Goal: Task Accomplishment & Management: Use online tool/utility

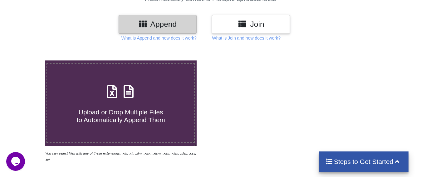
scroll to position [31, 0]
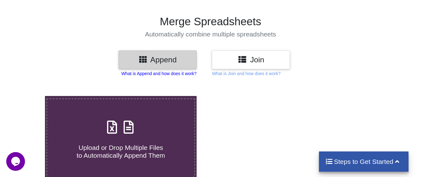
click at [169, 73] on p "What is Append and how does it work?" at bounding box center [158, 74] width 75 height 6
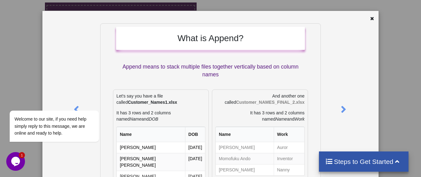
scroll to position [0, 0]
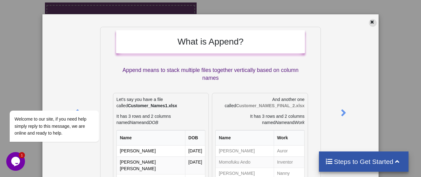
click at [370, 22] on icon at bounding box center [372, 21] width 5 height 4
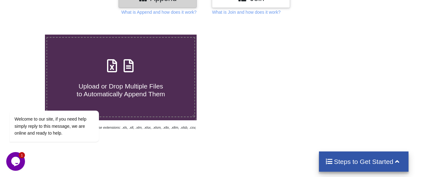
scroll to position [62, 0]
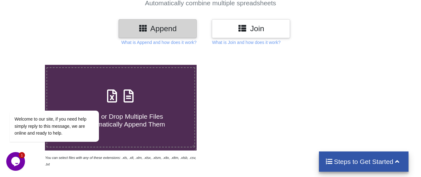
click at [139, 111] on h4 "Upload or Drop Multiple Files to Automatically Append Them" at bounding box center [120, 117] width 147 height 24
click at [28, 65] on input "Upload or Drop Multiple Files to Automatically Append Them" at bounding box center [28, 65] width 0 height 0
type input "C:\fakepath\Hen Tick Foods_20250920081521_CHANGI_SKU (1).xlsx"
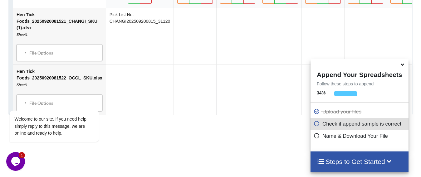
scroll to position [336, 0]
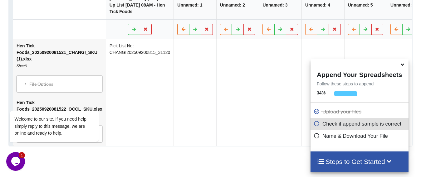
click at [181, 31] on icon at bounding box center [183, 29] width 5 height 4
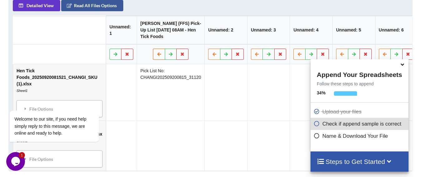
scroll to position [274, 0]
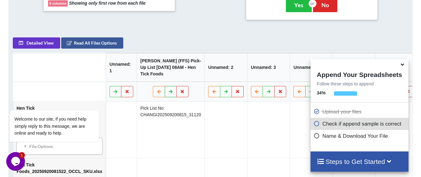
click at [168, 93] on icon at bounding box center [170, 92] width 5 height 4
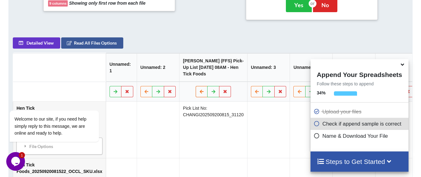
click at [199, 93] on icon at bounding box center [201, 92] width 5 height 4
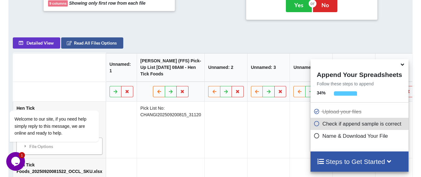
click at [156, 93] on icon at bounding box center [158, 92] width 5 height 4
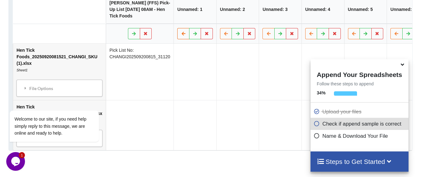
scroll to position [368, 0]
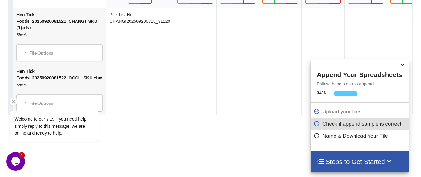
click at [51, 58] on div "Welcome to our site, if you need help simply reply to this message, we are onli…" at bounding box center [62, 100] width 112 height 95
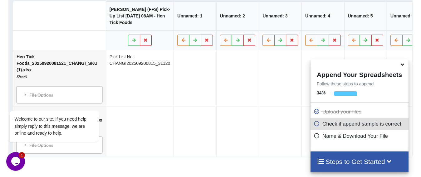
scroll to position [336, 0]
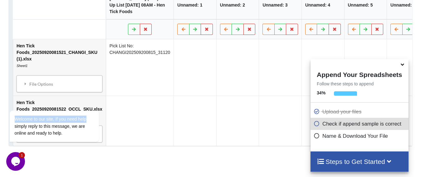
drag, startPoint x: 67, startPoint y: 67, endPoint x: 125, endPoint y: 37, distance: 65.4
click at [119, 54] on html "Welcome to our site, if you need help simply reply to this message, we are onli…" at bounding box center [62, 101] width 112 height 95
click at [65, 77] on div "Welcome to our site, if you need help simply reply to this message, we are onli…" at bounding box center [62, 100] width 112 height 95
click at [68, 61] on div "Welcome to our site, if you need help simply reply to this message, we are onli…" at bounding box center [62, 100] width 112 height 95
click at [62, 57] on div "Welcome to our site, if you need help simply reply to this message, we are onli…" at bounding box center [62, 100] width 112 height 95
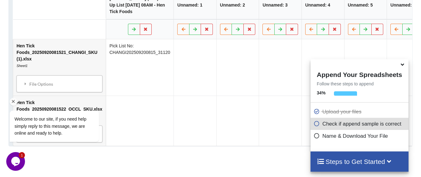
click at [62, 56] on div "Welcome to our site, if you need help simply reply to this message, we are onli…" at bounding box center [62, 100] width 112 height 95
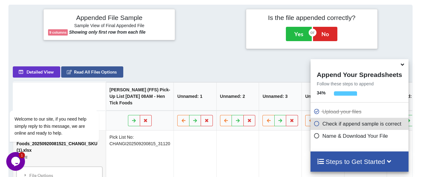
scroll to position [243, 0]
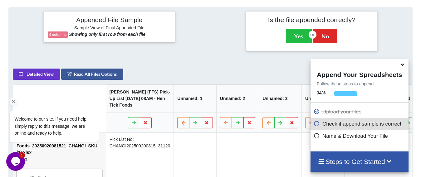
click at [80, 71] on div "Welcome to our site, if you need help simply reply to this message, we are onli…" at bounding box center [62, 100] width 112 height 95
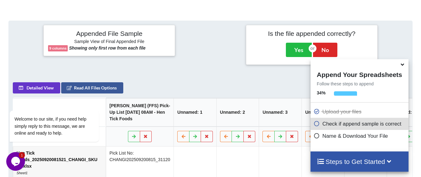
scroll to position [228, 0]
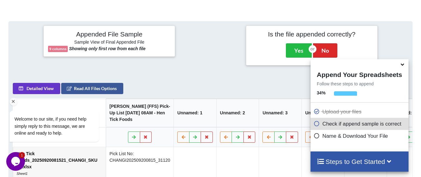
click at [41, 87] on div "Welcome to our site, if you need help simply reply to this message, we are onli…" at bounding box center [62, 100] width 112 height 95
click at [91, 86] on div "Welcome to our site, if you need help simply reply to this message, we are onli…" at bounding box center [62, 100] width 112 height 95
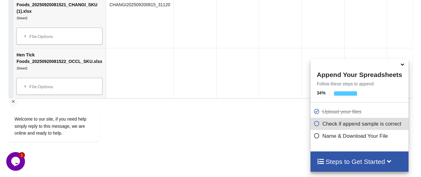
scroll to position [384, 0]
click at [13, 103] on icon "Chat attention grabber" at bounding box center [14, 102] width 6 height 6
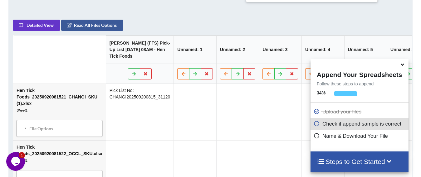
scroll to position [291, 0]
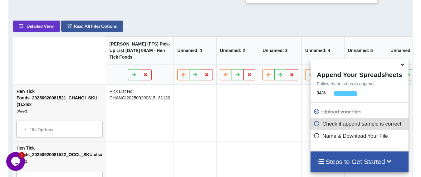
click at [83, 59] on table "Hyper Changi (FFS) Pick-Up List [DATE] 08AM - Hen Tick Foods Unnamed: 1 Unnamed…" at bounding box center [274, 114] width 523 height 156
click at [78, 79] on table "Hyper Changi (FFS) Pick-Up List [DATE] 08AM - Hen Tick Foods Unnamed: 1 Unnamed…" at bounding box center [274, 114] width 523 height 156
click at [73, 49] on table "Hyper Changi (FFS) Pick-Up List [DATE] 08AM - Hen Tick Foods Unnamed: 1 Unnamed…" at bounding box center [274, 114] width 523 height 156
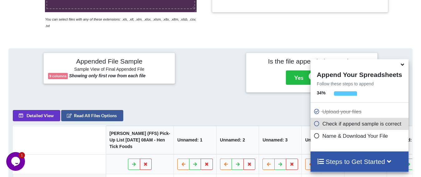
scroll to position [228, 0]
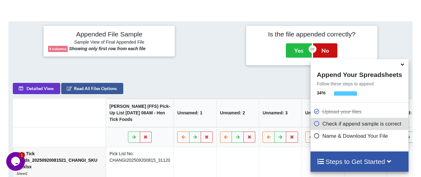
click at [324, 46] on button "No" at bounding box center [325, 50] width 24 height 14
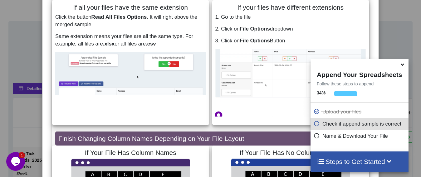
scroll to position [0, 0]
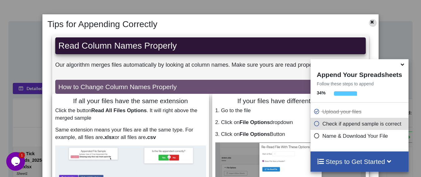
click at [370, 23] on icon at bounding box center [372, 21] width 5 height 4
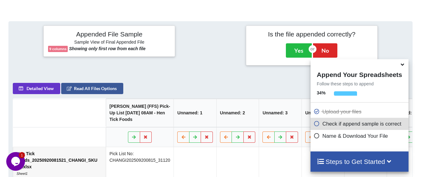
click at [84, 104] on table "Hyper Changi (FFS) Pick-Up List [DATE] 08AM - Hen Tick Foods Unnamed: 1 Unnamed…" at bounding box center [274, 177] width 523 height 156
click at [115, 110] on th "[PERSON_NAME] (FFS) Pick-Up List [DATE] 08AM - Hen Tick Foods" at bounding box center [140, 113] width 68 height 28
click at [115, 110] on input "[PERSON_NAME] (FFS) Pick-Up List [DATE] 08AM - Hen Tick Foods" at bounding box center [138, 113] width 57 height 8
click at [155, 99] on th "[PERSON_NAME] (FFS) Pick-Up List [DATE] 08AM - Hen Tick Foods" at bounding box center [140, 113] width 68 height 28
click at [152, 113] on input "[PERSON_NAME] (FFS) Pick-Up List [DATE] 08AM - Hen Tick Foods" at bounding box center [138, 113] width 57 height 8
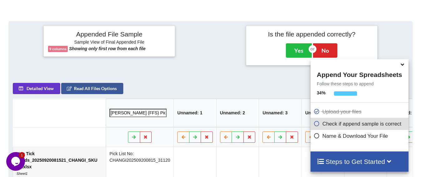
click at [315, 126] on icon at bounding box center [317, 122] width 6 height 5
click at [330, 159] on h4 "Steps to Get Started" at bounding box center [359, 162] width 85 height 8
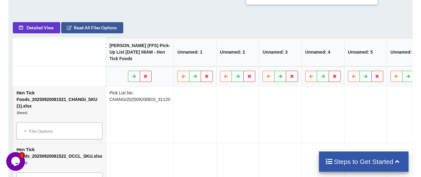
scroll to position [291, 0]
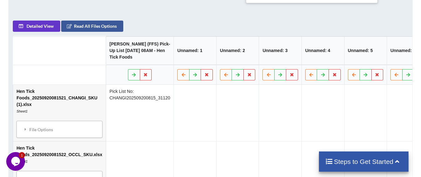
click at [390, 163] on h4 "Steps to Get Started" at bounding box center [363, 162] width 77 height 8
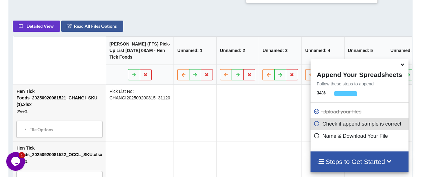
click at [318, 126] on icon at bounding box center [317, 122] width 6 height 5
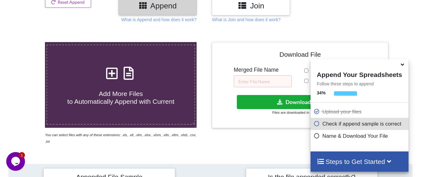
scroll to position [103, 0]
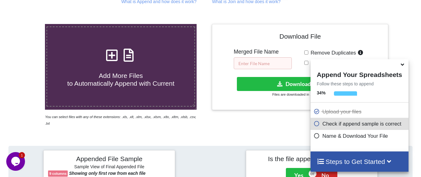
click at [261, 65] on input "text" at bounding box center [263, 63] width 58 height 12
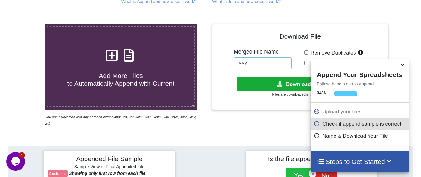
type input "AAA"
click at [264, 82] on button "Download File" at bounding box center [299, 84] width 125 height 14
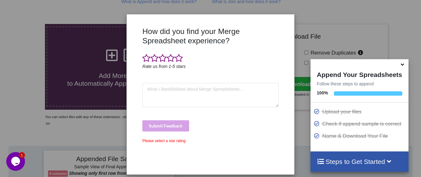
click at [338, 46] on div "How did you find your Merge Spreadsheet experience? Rate us from 1-5 stars Subm…" at bounding box center [210, 88] width 421 height 177
click at [289, 20] on div "How did you find your Merge Spreadsheet experience? Rate us from 1-5 stars Subm…" at bounding box center [210, 94] width 167 height 151
click at [145, 59] on span at bounding box center [146, 58] width 8 height 9
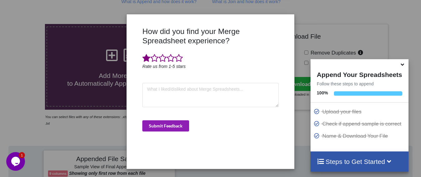
drag, startPoint x: 170, startPoint y: 125, endPoint x: 171, endPoint y: 110, distance: 15.0
click at [169, 124] on button "Submit Feedback" at bounding box center [165, 126] width 47 height 11
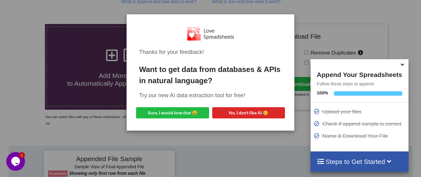
click at [320, 39] on div "Thanks for your feedback! Want to get data from databases & APIs in natural lan…" at bounding box center [210, 88] width 421 height 177
click at [194, 114] on button "Sure, I would love that 😀" at bounding box center [172, 112] width 73 height 11
click at [255, 160] on div "Thanks for your feedback! Want to get data from databases & APIs in natural lan…" at bounding box center [210, 88] width 421 height 177
